Goal: Book appointment/travel/reservation

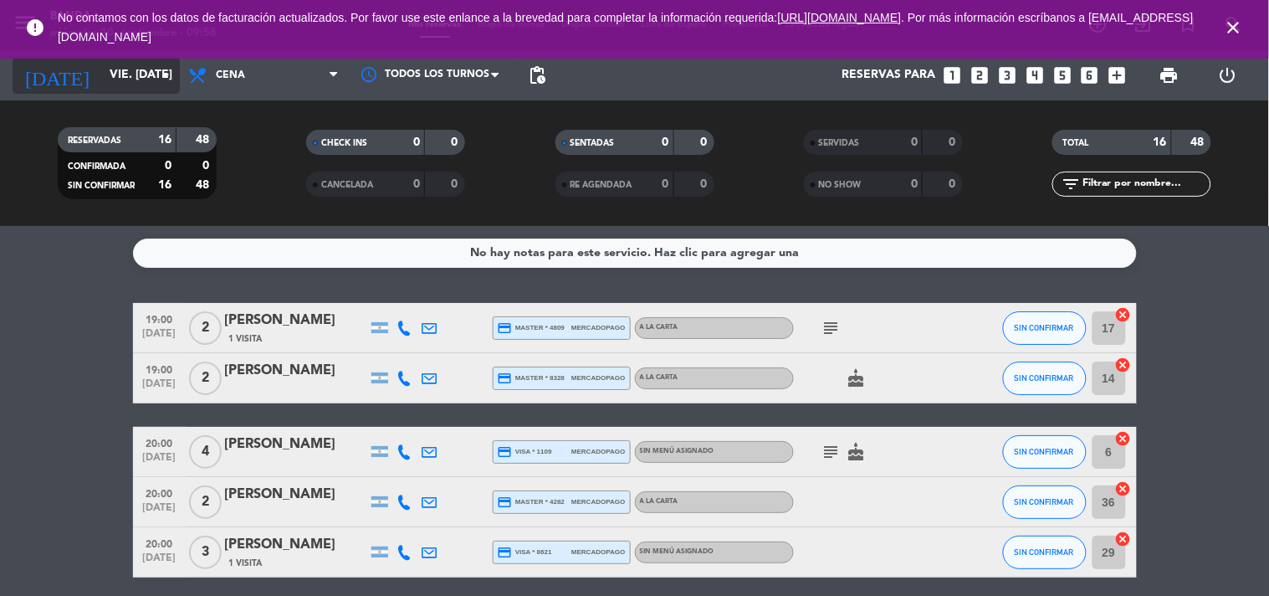
click at [166, 75] on icon "arrow_drop_down" at bounding box center [166, 75] width 20 height 20
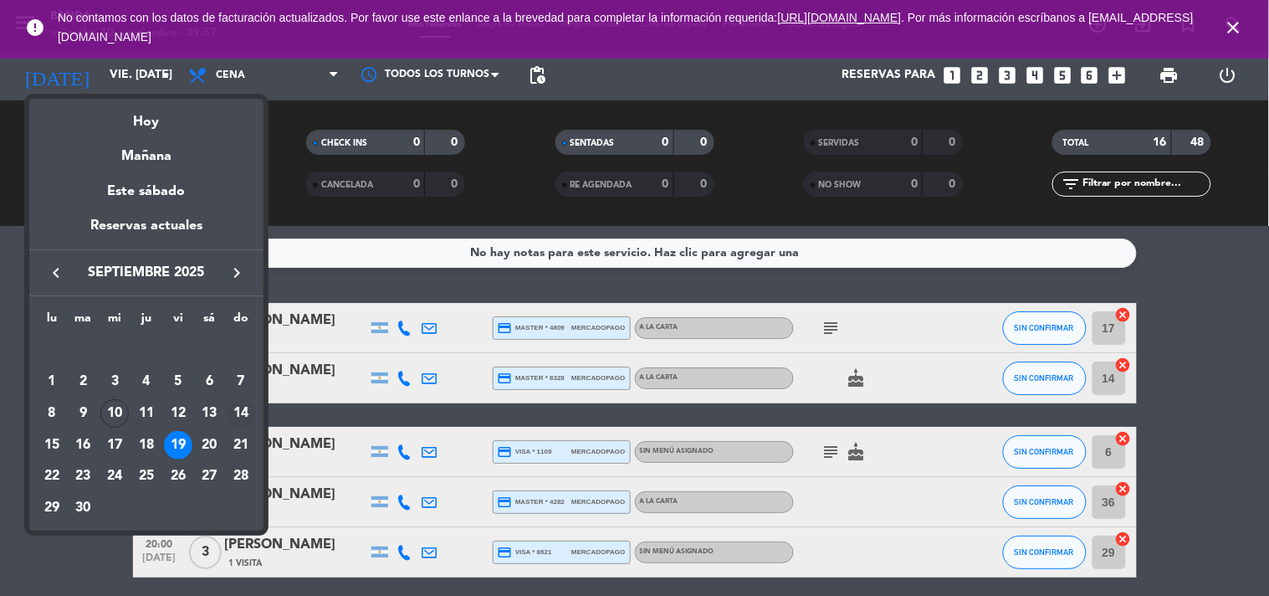
click at [246, 414] on div "14" at bounding box center [241, 413] width 28 height 28
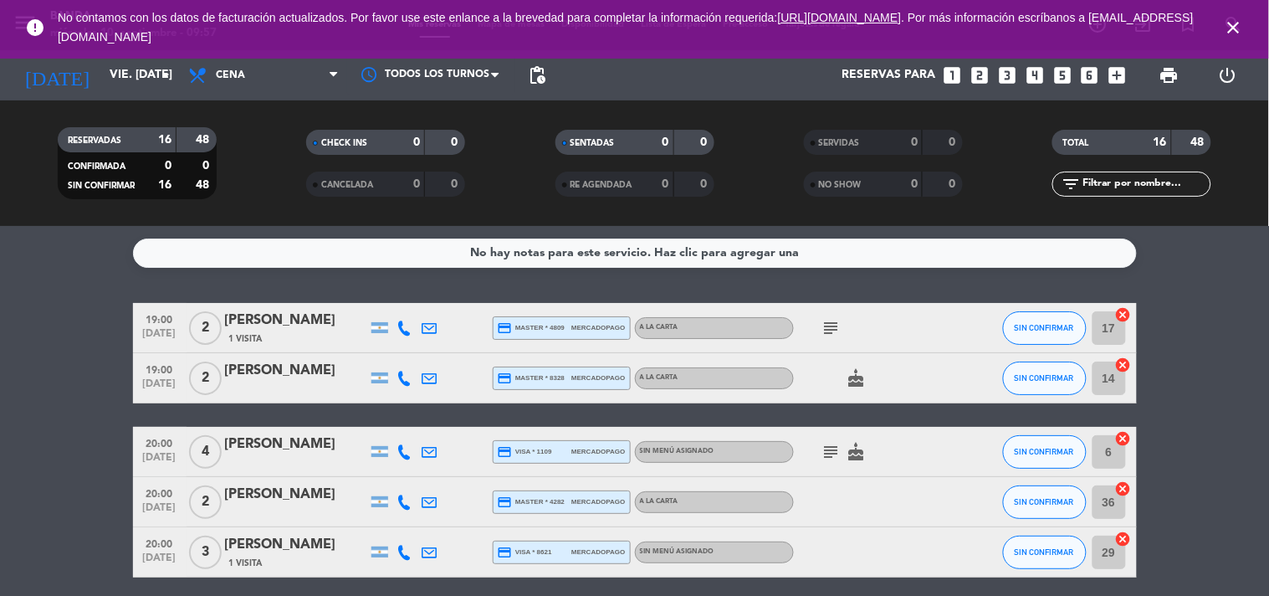
type input "dom. [DATE]"
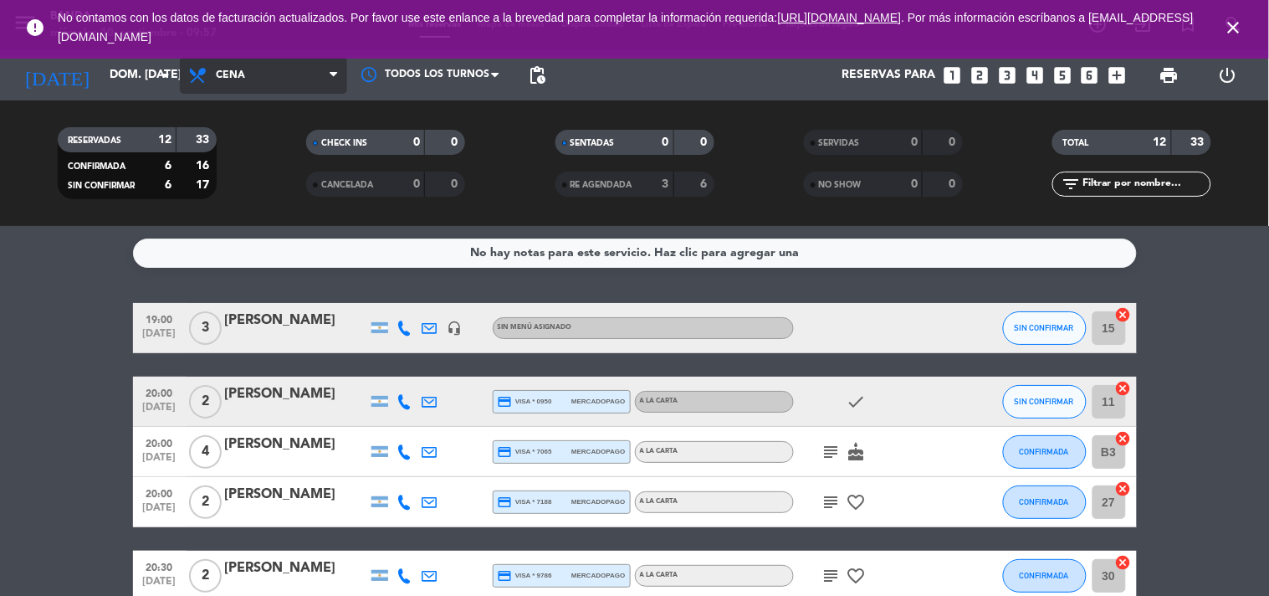
click at [316, 75] on span "Cena" at bounding box center [263, 75] width 167 height 37
click at [265, 141] on div "menu Banda miércoles 10. septiembre - 09:57 Mis reservas Mapa de mesas Disponib…" at bounding box center [634, 113] width 1269 height 226
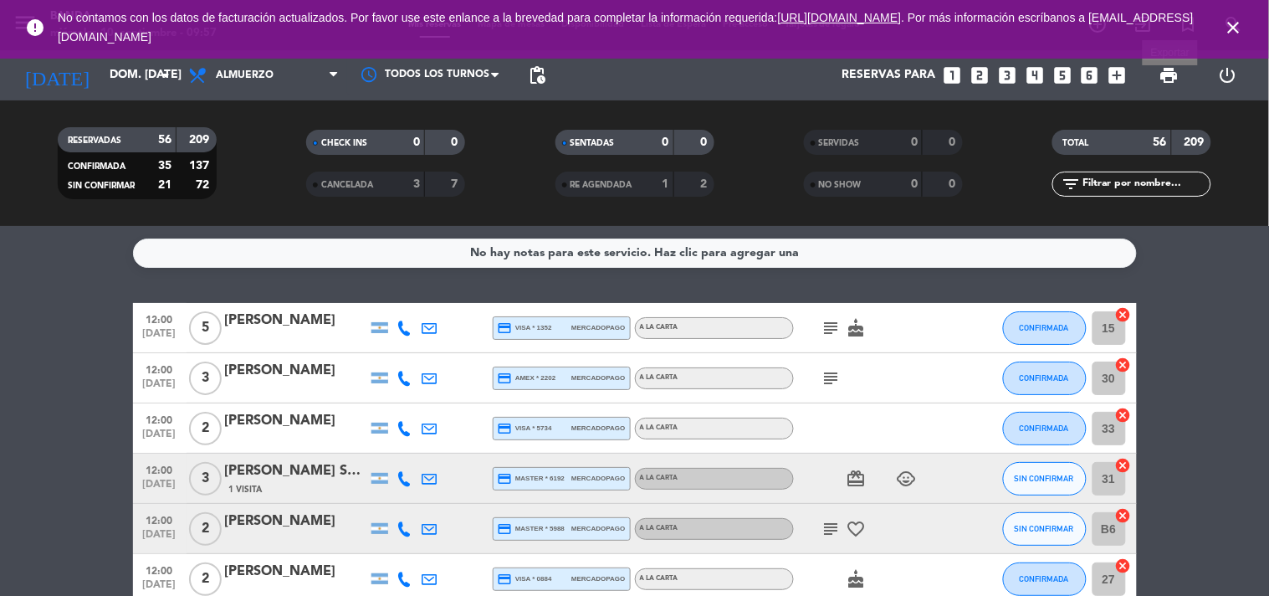
click at [1173, 82] on span "print" at bounding box center [1169, 75] width 20 height 20
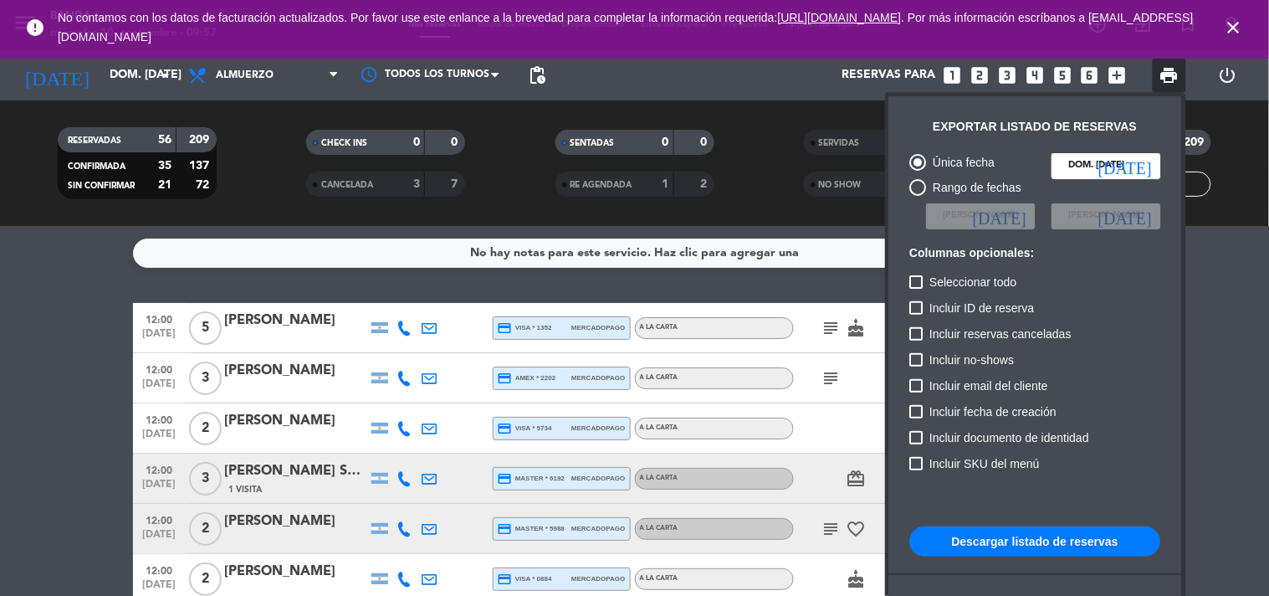
scroll to position [101, 0]
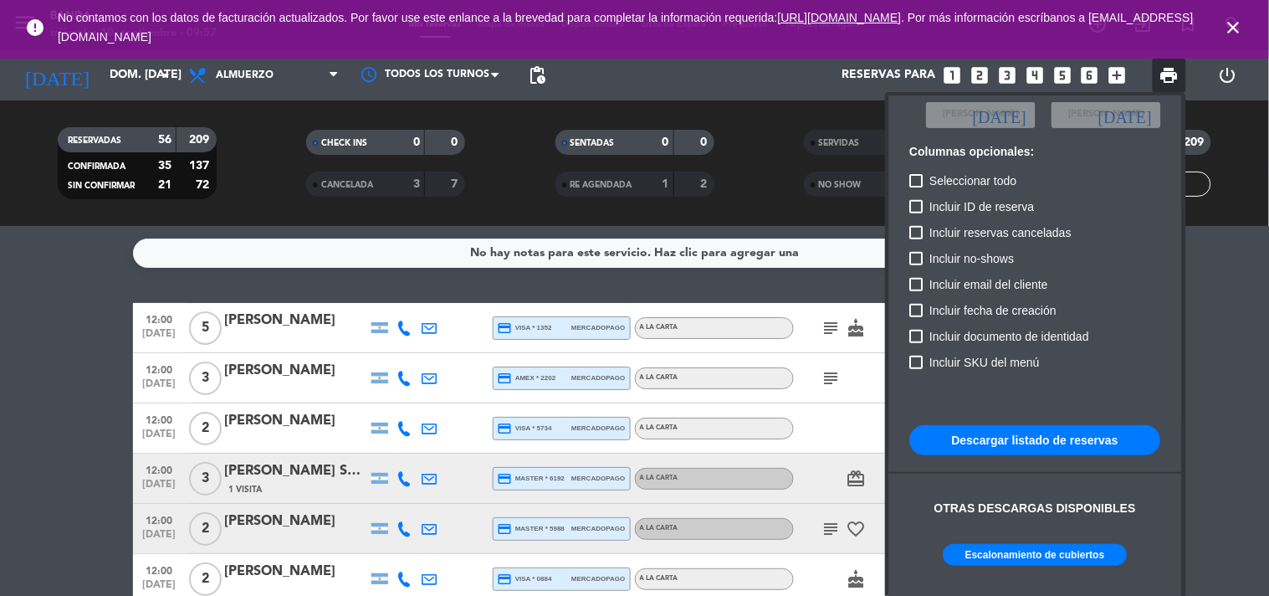
click at [984, 553] on button "Escalonamiento de cubiertos" at bounding box center [1036, 555] width 184 height 22
click at [1233, 29] on icon "close" at bounding box center [1234, 28] width 20 height 20
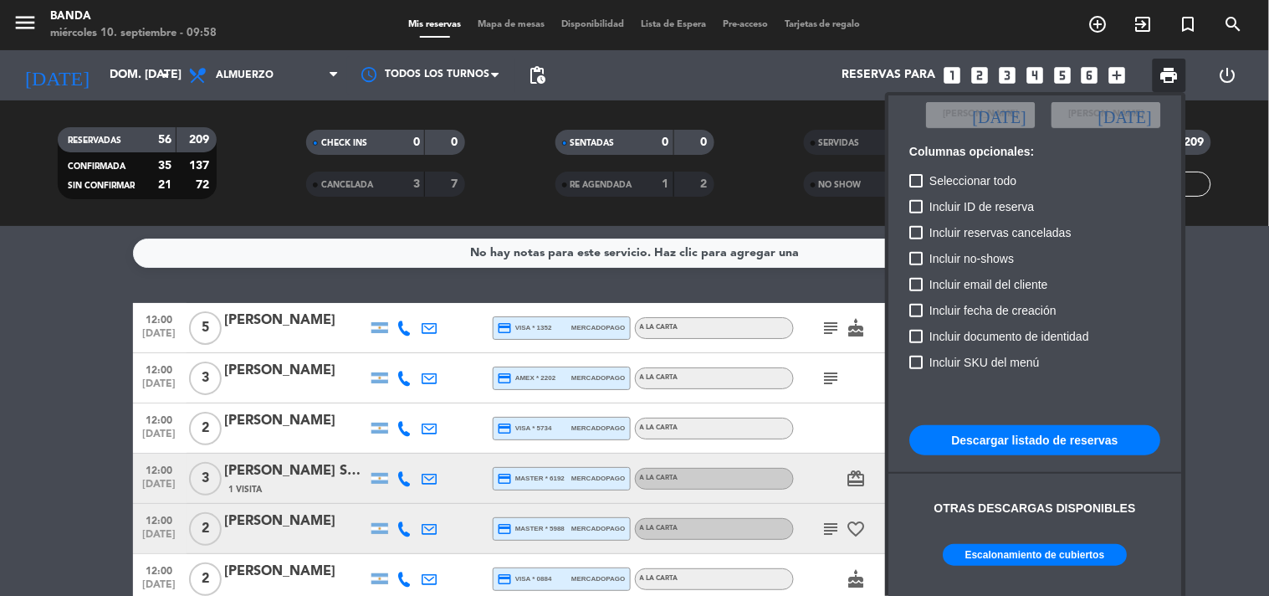
click at [1233, 29] on div at bounding box center [634, 298] width 1269 height 596
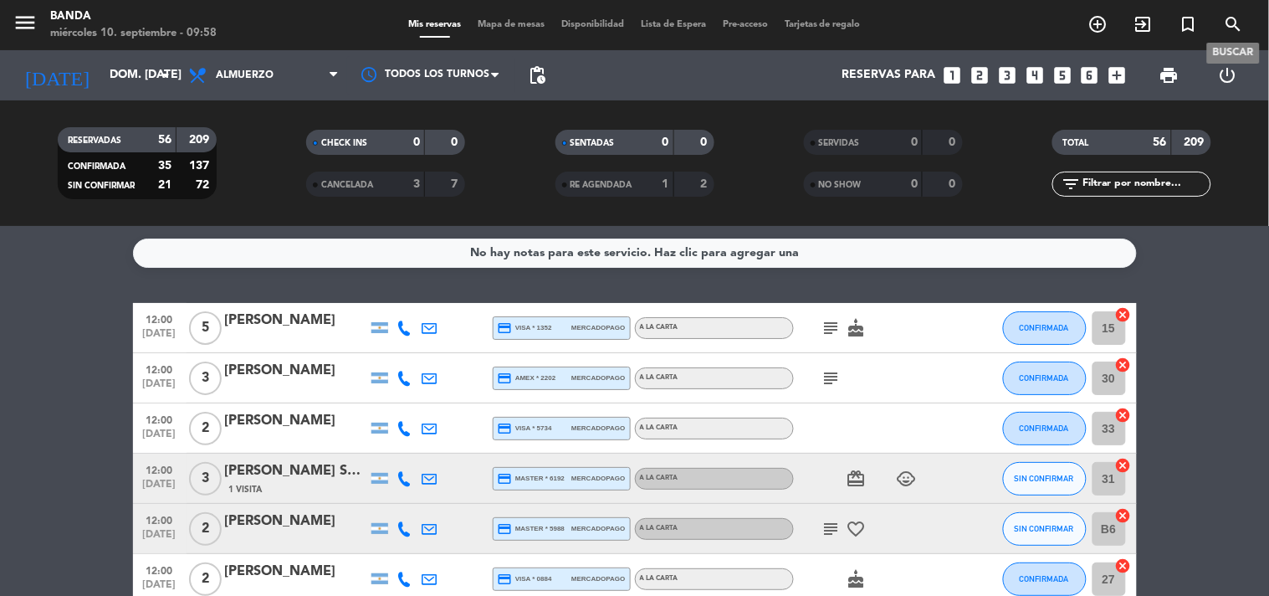
click at [1233, 28] on icon "search" at bounding box center [1234, 24] width 20 height 20
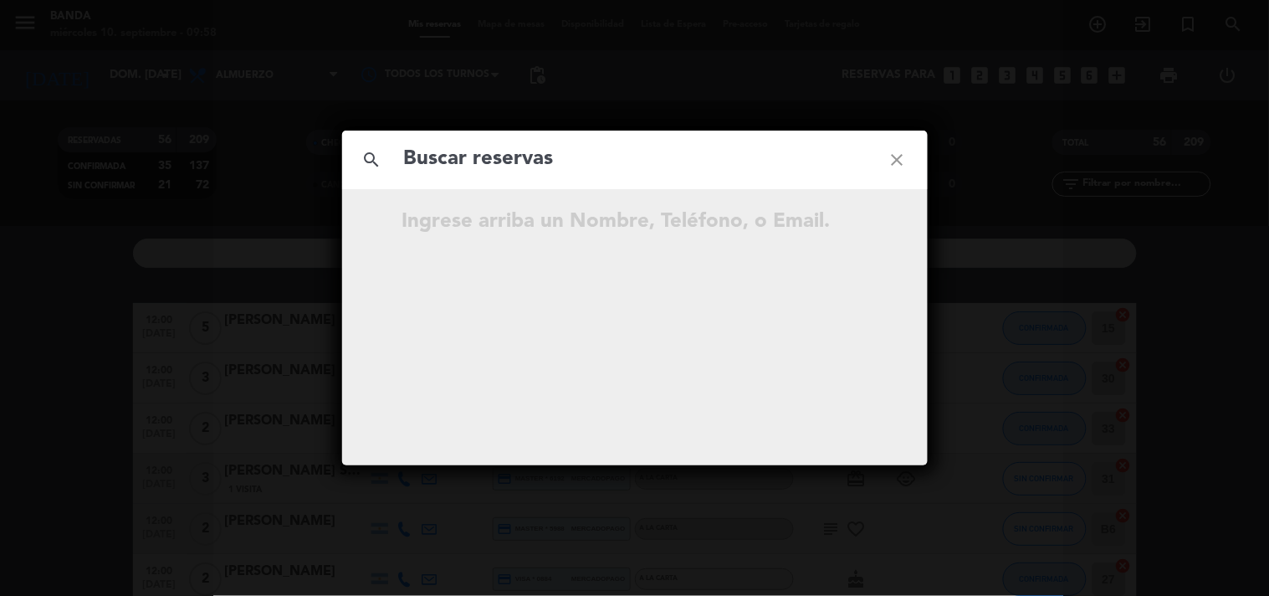
click at [740, 152] on input "text" at bounding box center [634, 159] width 465 height 34
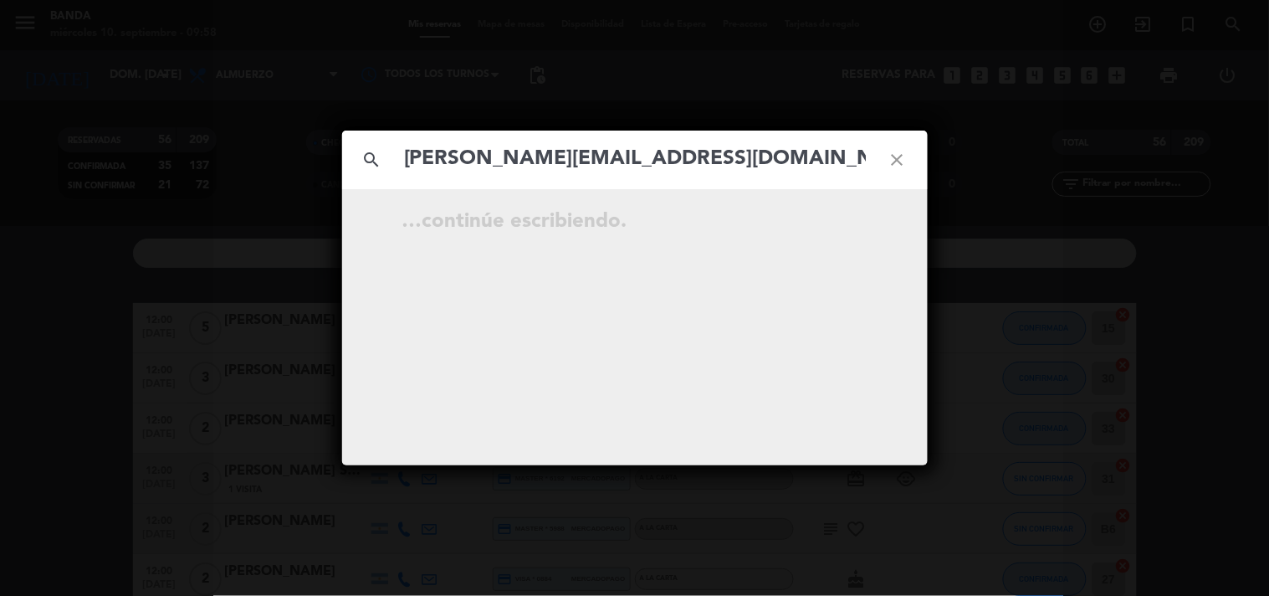
type input "[PERSON_NAME][EMAIL_ADDRESS][DOMAIN_NAME]"
click at [859, 220] on icon "open_in_new" at bounding box center [856, 224] width 20 height 20
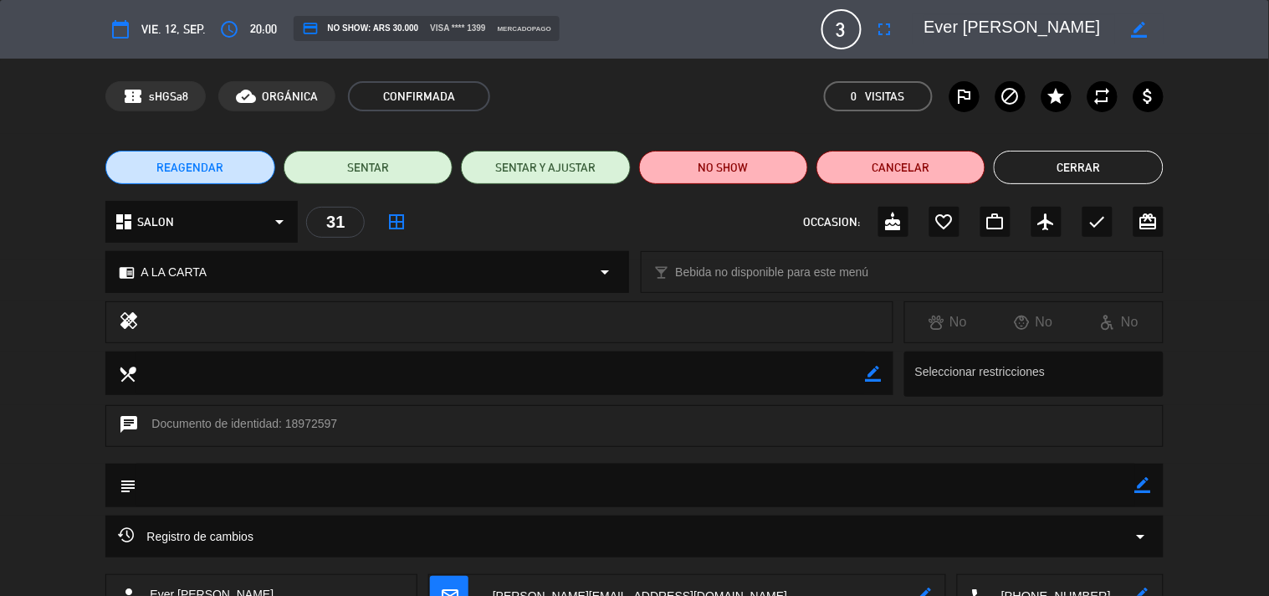
click at [230, 152] on button "REAGENDAR" at bounding box center [189, 167] width 169 height 33
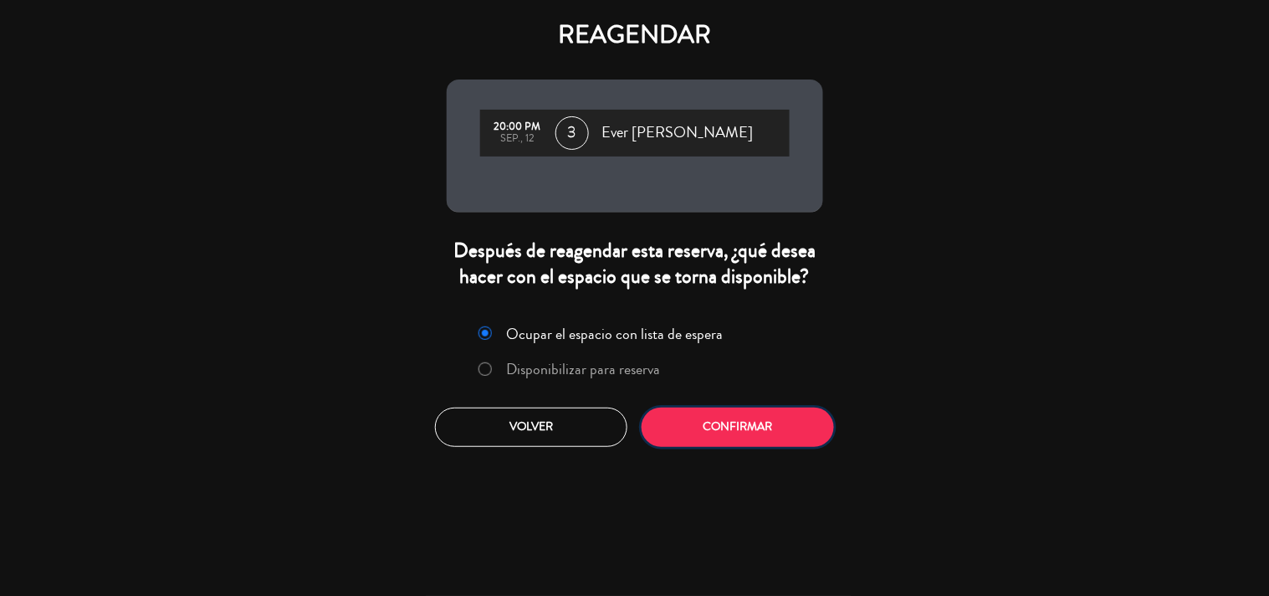
click at [692, 427] on button "Confirmar" at bounding box center [738, 426] width 192 height 39
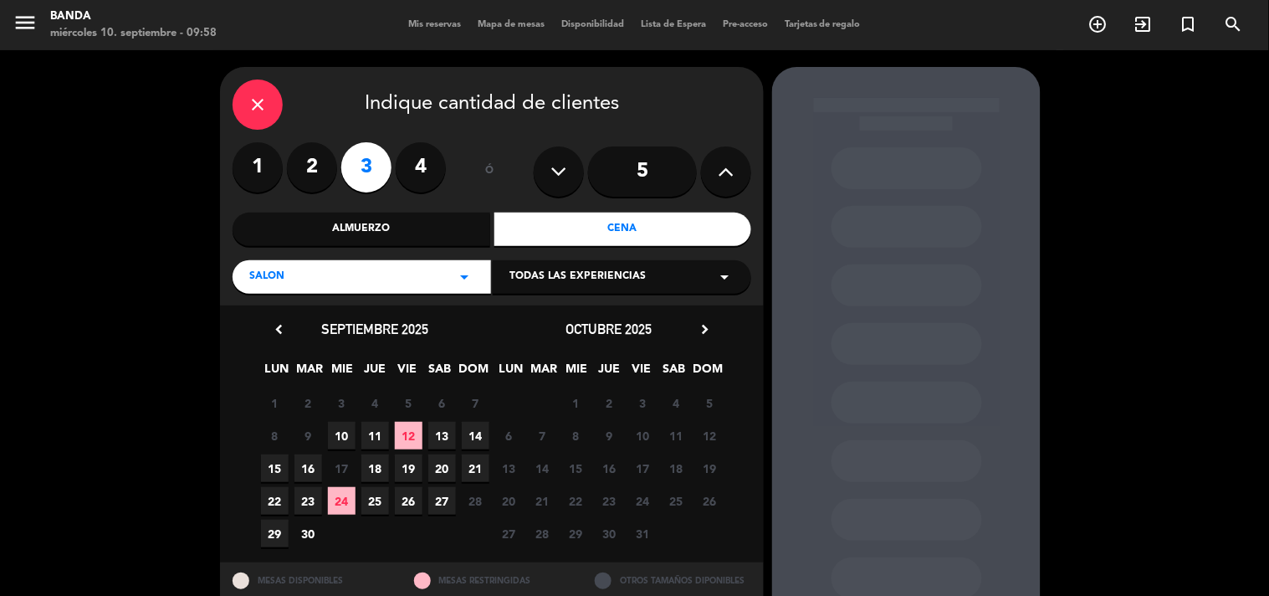
click at [661, 232] on div "Cena" at bounding box center [623, 228] width 258 height 33
click at [412, 463] on span "19" at bounding box center [409, 468] width 28 height 28
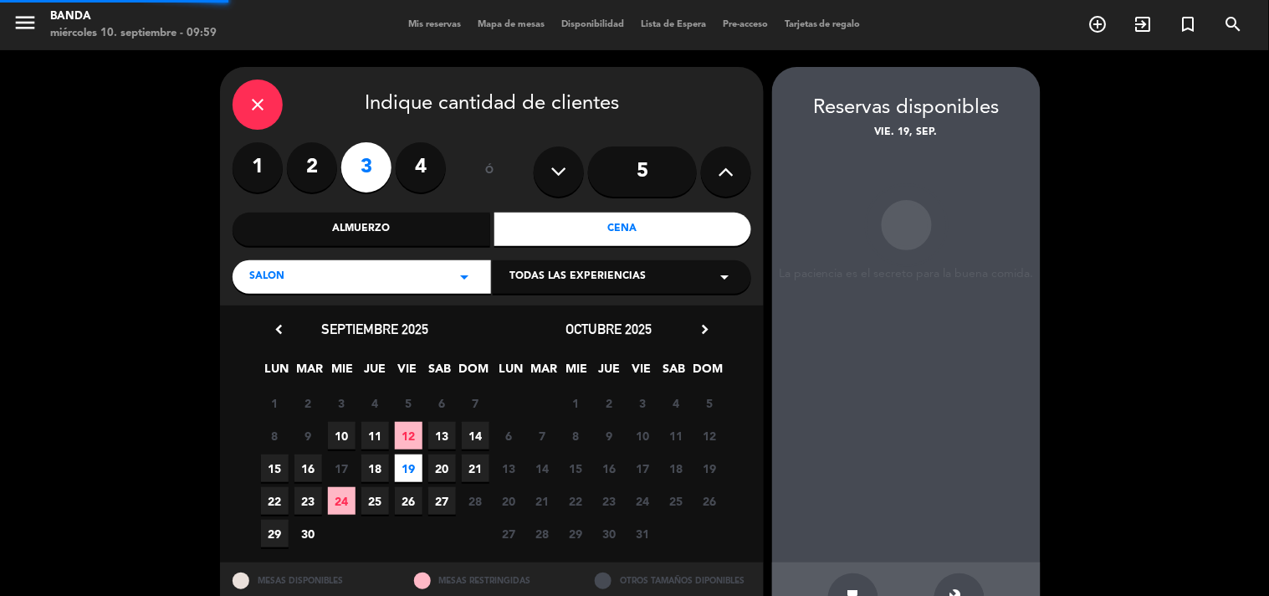
scroll to position [54, 0]
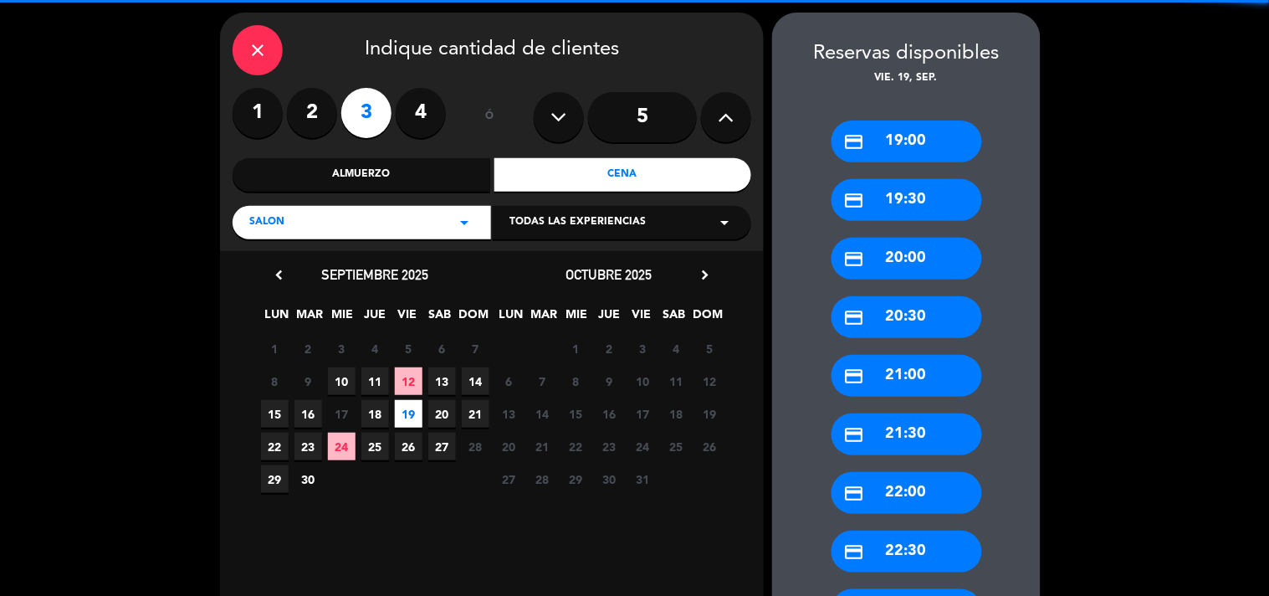
click at [972, 549] on div "Reservas disponibles vie. 19, sep. credit_card 19:00 credit_card 19:30 credit_c…" at bounding box center [906, 366] width 269 height 707
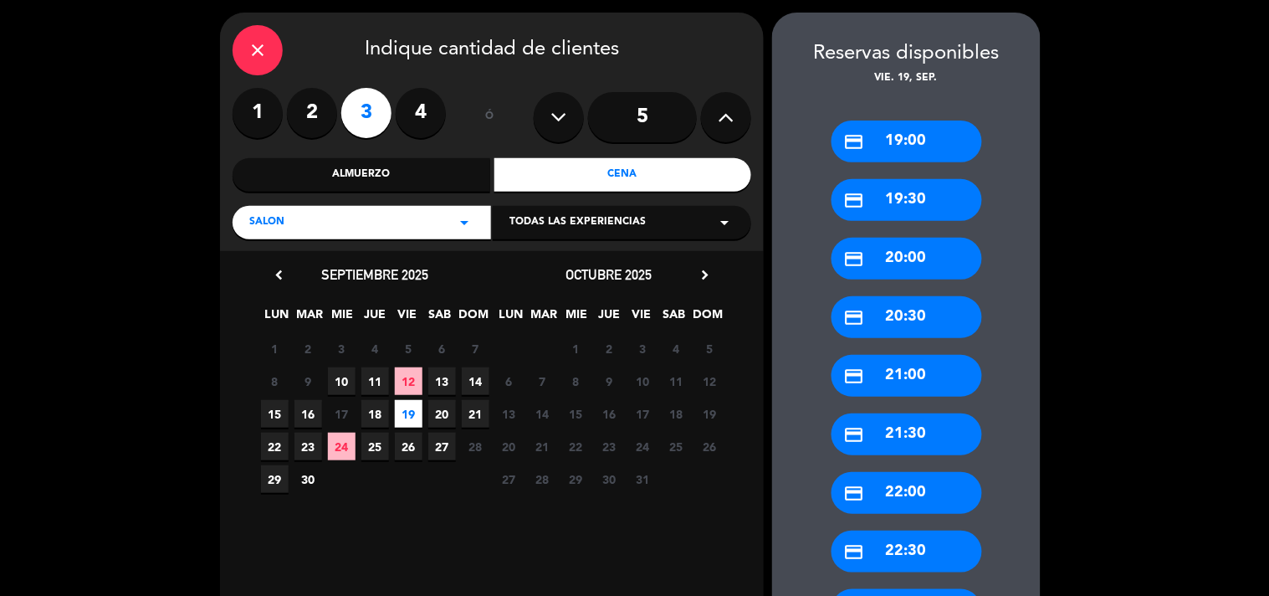
click at [912, 269] on div "credit_card 20:00" at bounding box center [907, 259] width 151 height 42
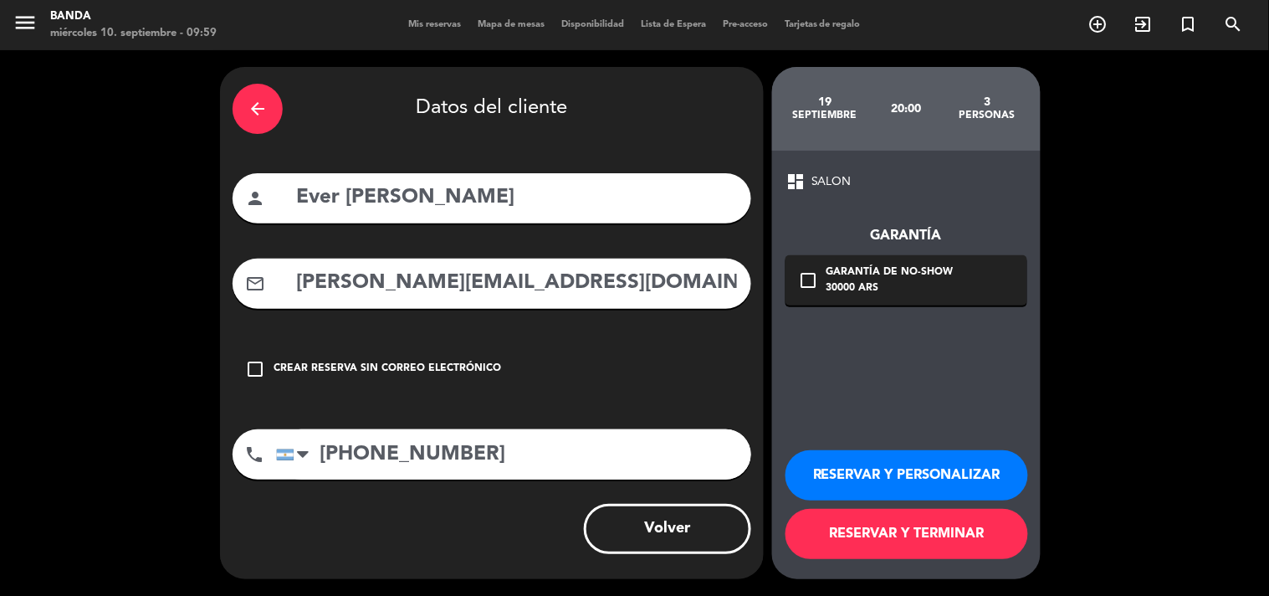
scroll to position [0, 0]
click at [880, 524] on button "RESERVAR Y TERMINAR" at bounding box center [907, 534] width 243 height 50
